Goal: Information Seeking & Learning: Learn about a topic

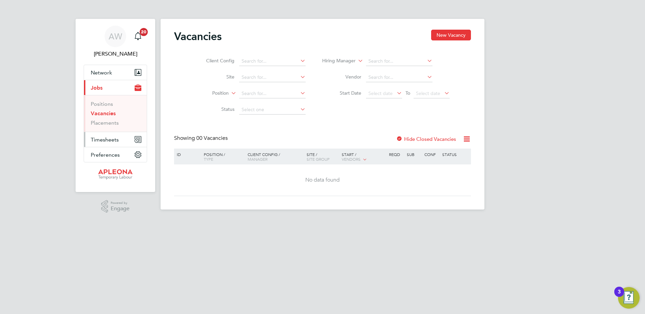
click at [105, 138] on span "Timesheets" at bounding box center [105, 140] width 28 height 6
click at [107, 138] on span "Timesheets" at bounding box center [105, 140] width 28 height 6
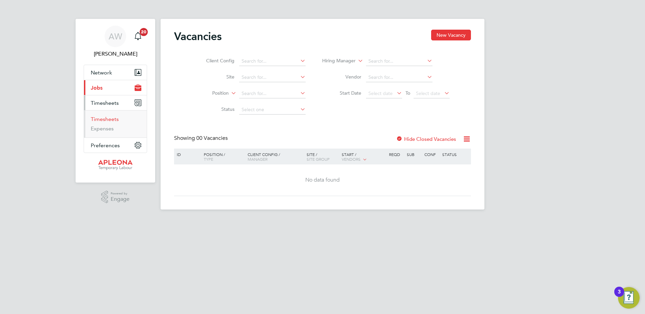
click at [105, 118] on link "Timesheets" at bounding box center [105, 119] width 28 height 6
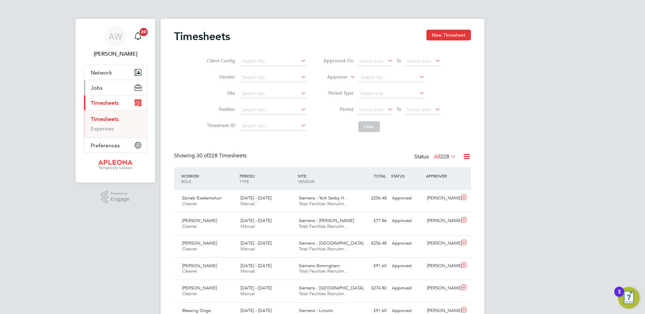
click at [100, 85] on span "Jobs" at bounding box center [97, 88] width 12 height 6
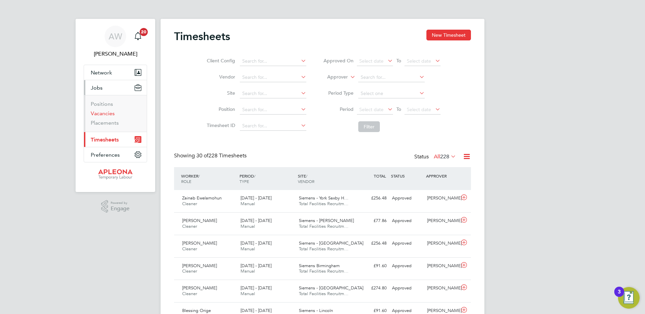
click at [103, 114] on link "Vacancies" at bounding box center [103, 113] width 24 height 6
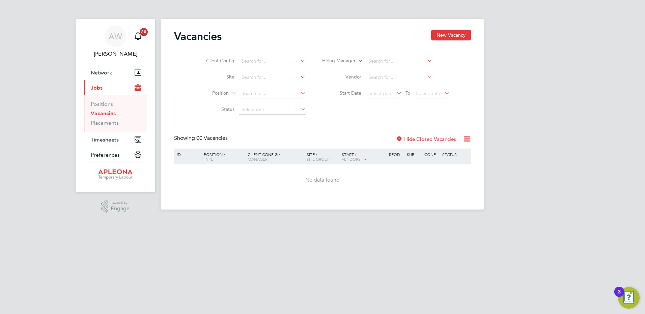
click at [415, 139] on label "Hide Closed Vacancies" at bounding box center [426, 139] width 60 height 6
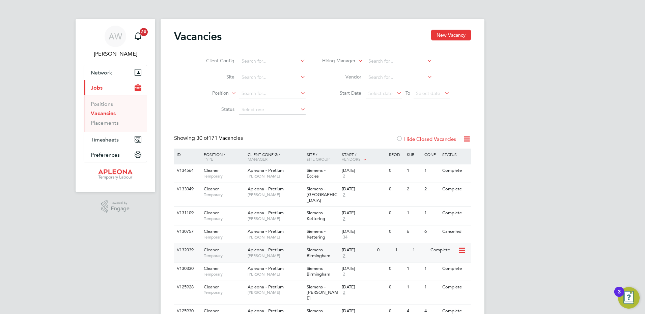
click at [281, 253] on span "[PERSON_NAME]" at bounding box center [276, 255] width 56 height 5
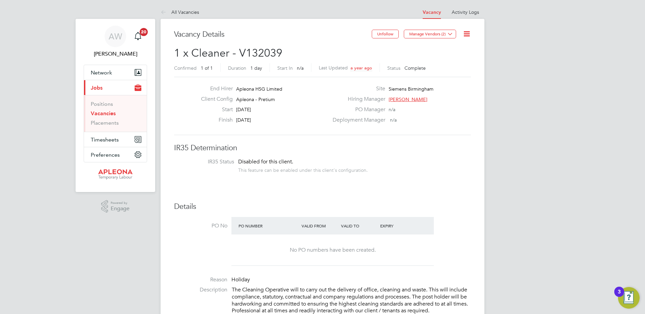
click at [106, 114] on link "Vacancies" at bounding box center [103, 113] width 25 height 6
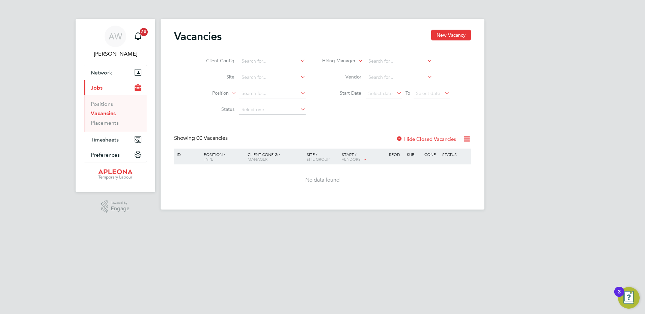
click at [421, 136] on label "Hide Closed Vacancies" at bounding box center [426, 139] width 60 height 6
